Goal: Connect with others: Connect with others

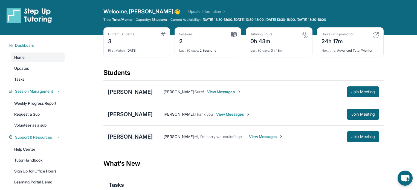
click at [125, 138] on div "[PERSON_NAME]" at bounding box center [130, 137] width 45 height 8
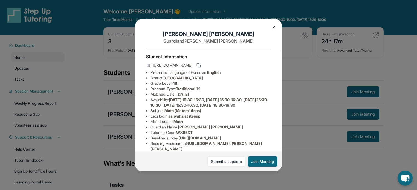
click at [273, 27] on img at bounding box center [274, 27] width 4 height 4
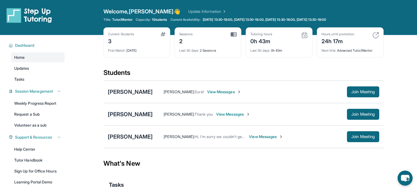
click at [113, 115] on div "[PERSON_NAME]" at bounding box center [130, 115] width 45 height 8
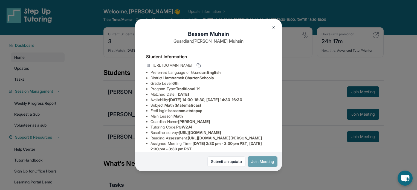
click at [273, 163] on button "Join Meeting" at bounding box center [263, 162] width 30 height 10
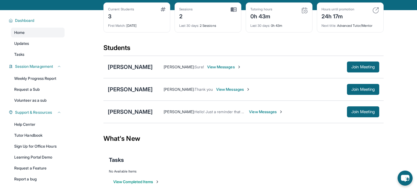
scroll to position [20, 0]
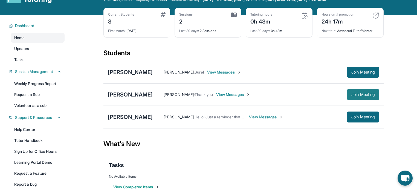
click at [362, 93] on span "Join Meeting" at bounding box center [363, 94] width 24 height 3
click at [351, 94] on span "Join Meeting" at bounding box center [363, 94] width 24 height 3
